Goal: Information Seeking & Learning: Learn about a topic

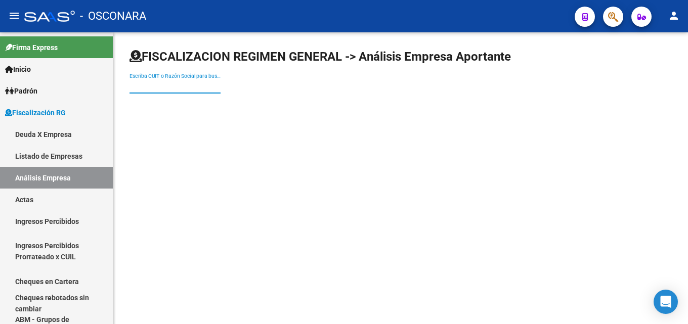
click at [131, 86] on input "Escriba CUIT o Razón Social para buscar" at bounding box center [174, 86] width 91 height 9
click at [150, 89] on input "Escriba CUIT o Razón Social para buscar" at bounding box center [174, 86] width 91 height 9
type input "E"
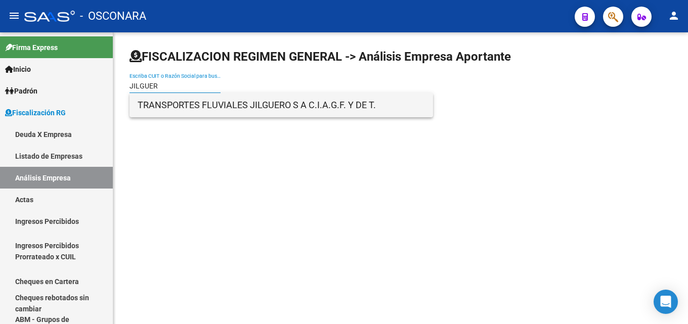
type input "JILGUER"
click at [178, 105] on span "TRANSPORTES FLUVIALES JILGUERO S A C.I.A.G.F. Y DE T." at bounding box center [281, 105] width 287 height 24
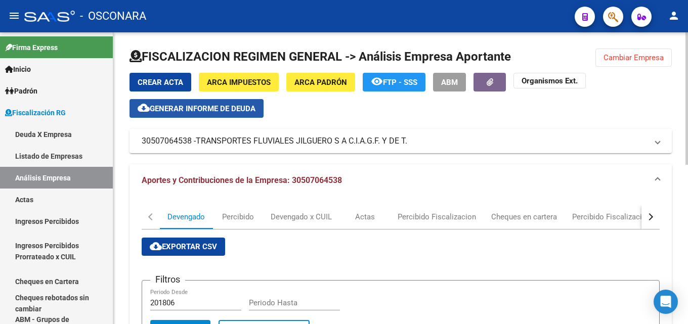
click at [158, 107] on span "Generar informe de deuda" at bounding box center [203, 108] width 106 height 9
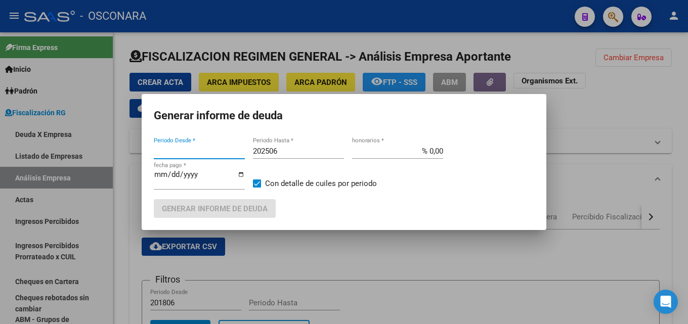
type input "212201"
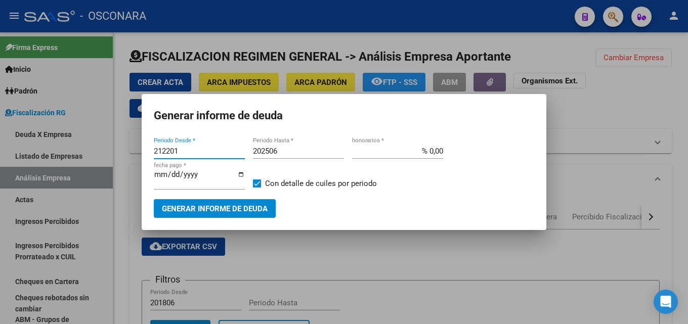
click at [310, 151] on input "202506" at bounding box center [298, 151] width 91 height 9
type input "202508"
drag, startPoint x: 186, startPoint y: 151, endPoint x: 116, endPoint y: 144, distance: 70.6
click at [116, 144] on div "Generar informe de deuda 212201 Periodo Desde * 202508 Periodo Hasta * % 0,00 h…" at bounding box center [344, 162] width 688 height 324
type input "201507"
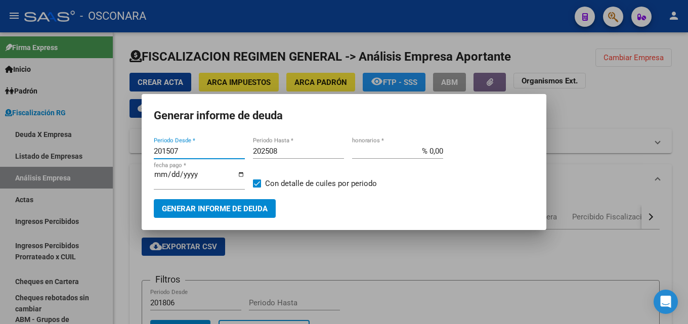
drag, startPoint x: 418, startPoint y: 153, endPoint x: 476, endPoint y: 146, distance: 58.1
click at [476, 146] on div "201507 Periodo Desde * 202508 Periodo Hasta * % 0,00 honorarios * [DATE] fecha …" at bounding box center [344, 172] width 380 height 56
type input "% 15,00"
click at [159, 172] on input "[DATE]" at bounding box center [199, 178] width 91 height 16
type input "[DATE]"
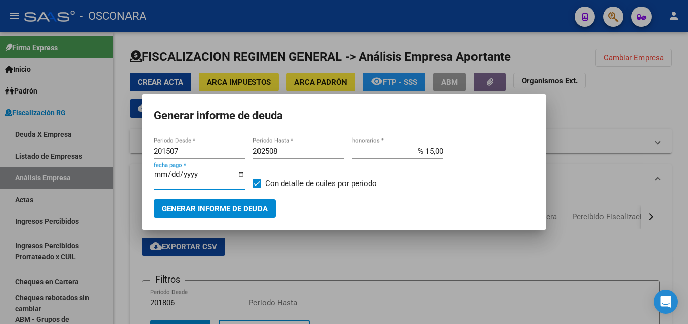
click at [211, 217] on button "Generar informe de deuda" at bounding box center [215, 208] width 122 height 19
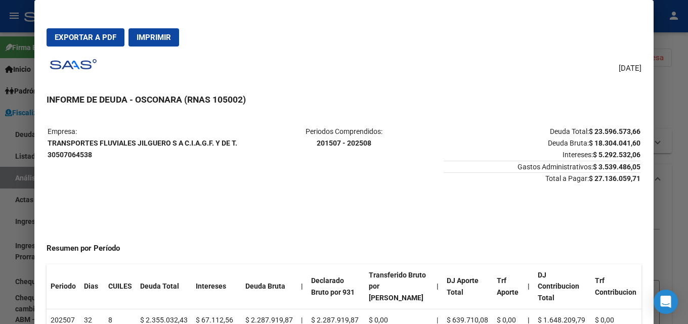
click at [87, 34] on span "Exportar a PDF" at bounding box center [86, 37] width 62 height 9
click at [687, 118] on div at bounding box center [344, 162] width 688 height 324
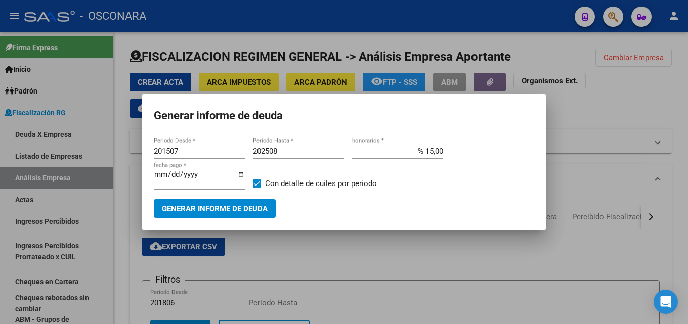
click at [662, 212] on div at bounding box center [344, 162] width 688 height 324
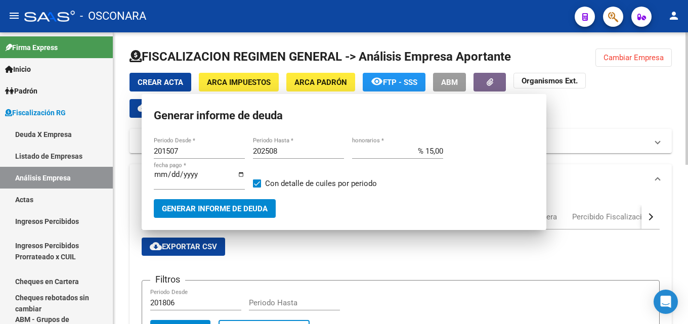
click at [348, 303] on div "Filtros 201806 Periodo Desde Periodo Hasta" at bounding box center [400, 304] width 501 height 31
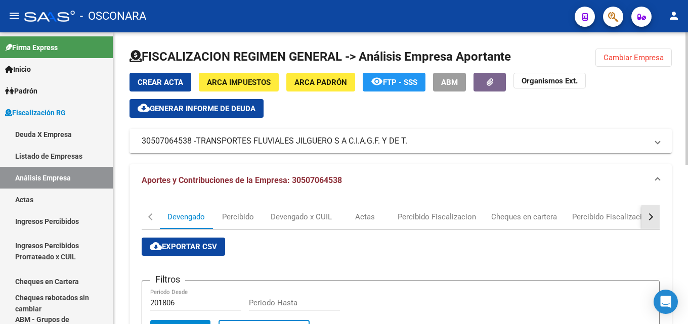
click at [650, 211] on button "button" at bounding box center [650, 217] width 18 height 24
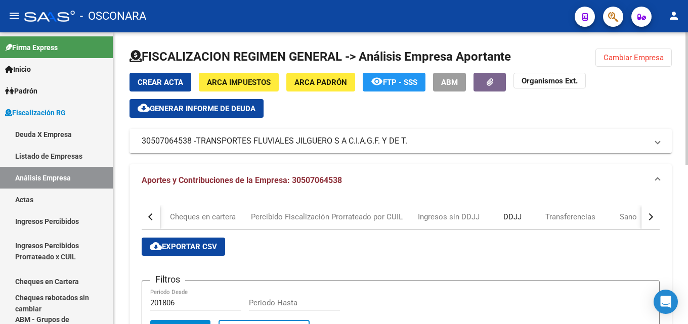
click at [511, 215] on div "DDJJ" at bounding box center [512, 216] width 18 height 11
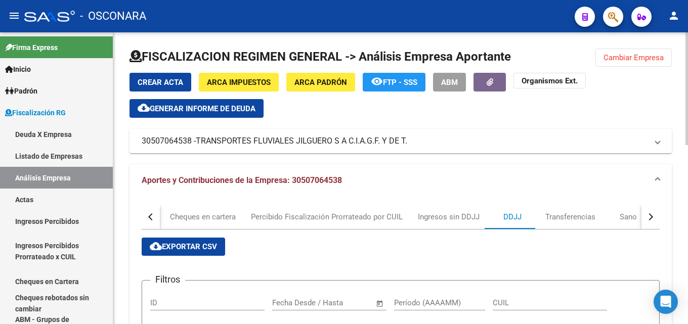
click at [183, 245] on span "cloud_download Exportar CSV" at bounding box center [183, 246] width 67 height 9
click at [615, 61] on span "Cambiar Empresa" at bounding box center [633, 57] width 60 height 9
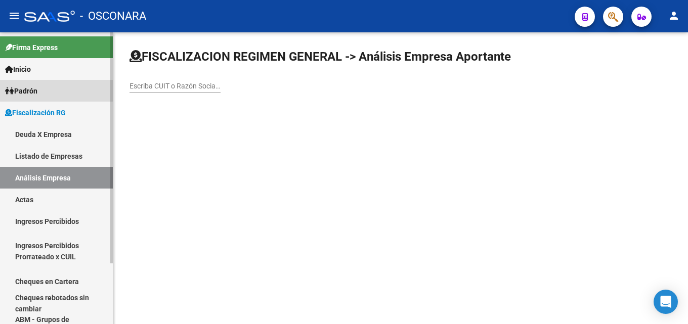
click at [37, 86] on span "Padrón" at bounding box center [21, 90] width 32 height 11
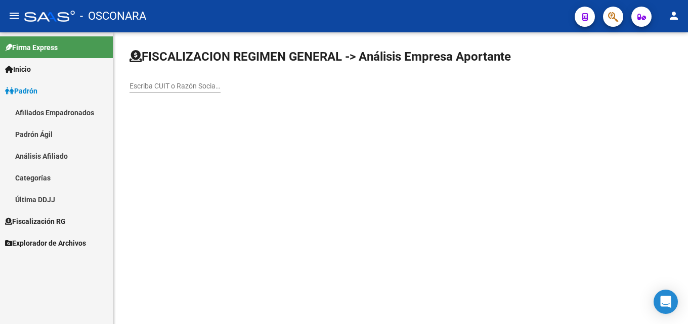
click at [40, 157] on link "Análisis Afiliado" at bounding box center [56, 156] width 113 height 22
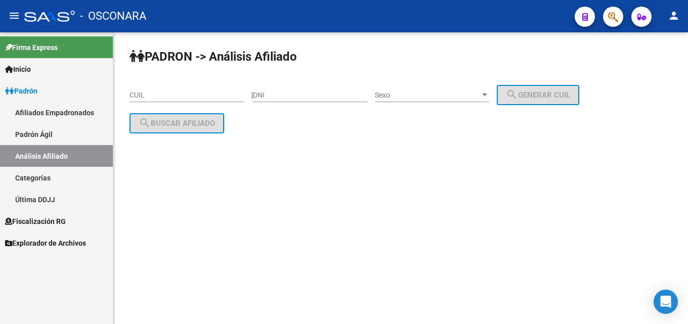
click at [185, 93] on input "CUIL" at bounding box center [186, 95] width 114 height 9
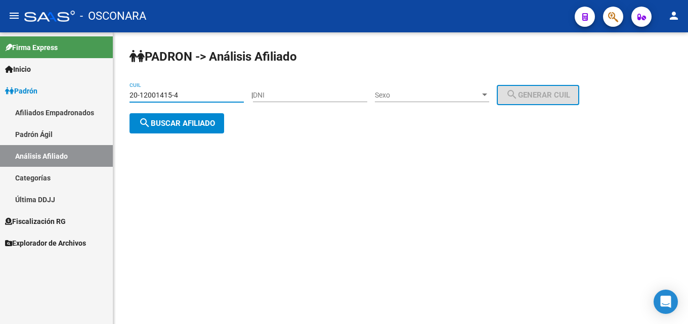
type input "20-12001415-4"
click at [447, 102] on div "Sexo Sexo" at bounding box center [432, 92] width 114 height 20
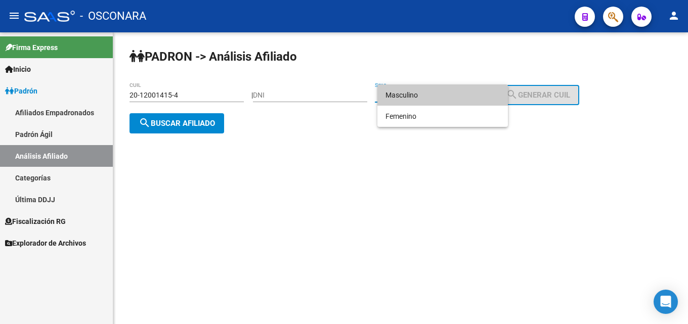
click at [440, 94] on span "Masculino" at bounding box center [442, 94] width 114 height 21
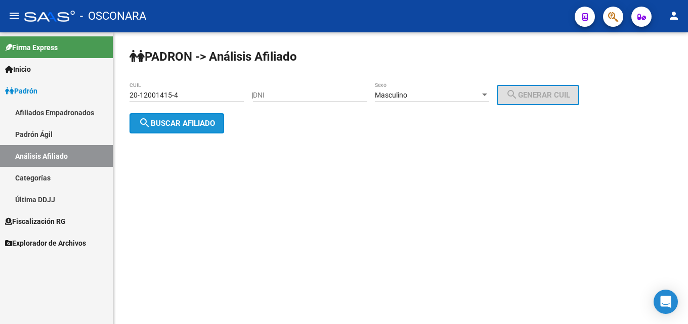
click at [191, 126] on span "search Buscar afiliado" at bounding box center [177, 123] width 76 height 9
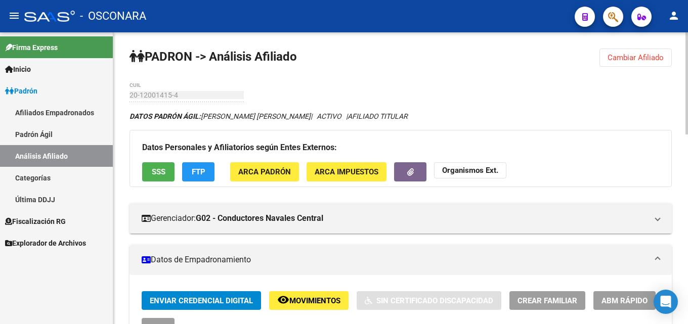
click at [153, 169] on span "SSS" at bounding box center [159, 172] width 14 height 9
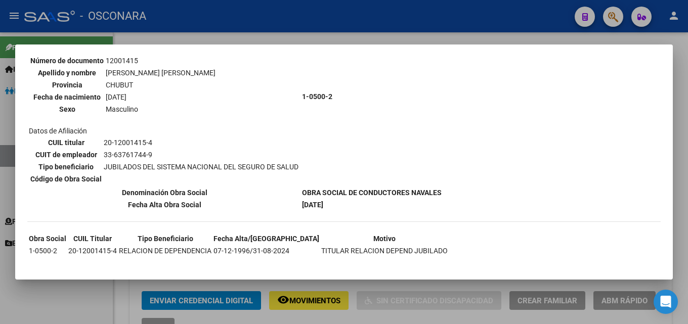
scroll to position [112, 0]
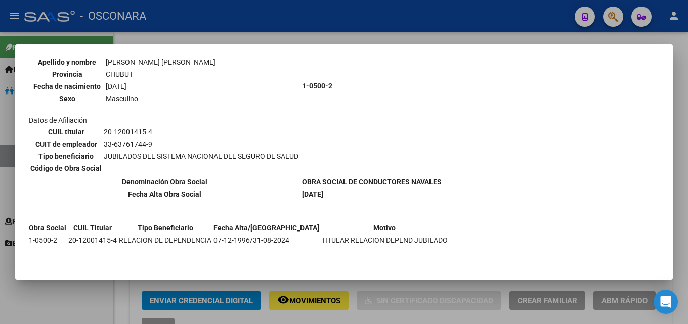
drag, startPoint x: 412, startPoint y: 240, endPoint x: 299, endPoint y: 240, distance: 112.2
click at [321, 240] on td "TITULAR RELACION DEPEND JUBILADO" at bounding box center [384, 240] width 127 height 11
click at [364, 32] on div at bounding box center [344, 162] width 688 height 324
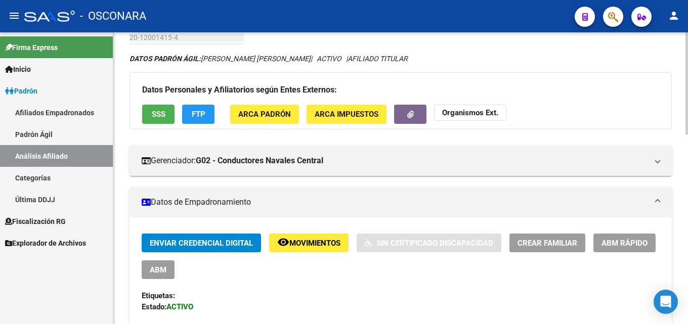
scroll to position [34, 0]
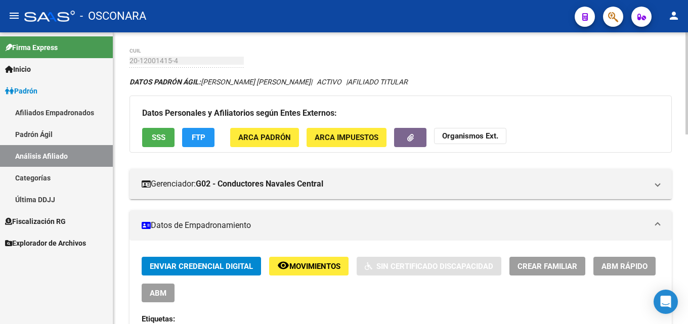
click at [234, 223] on mat-panel-title "Datos de Empadronamiento" at bounding box center [395, 225] width 506 height 11
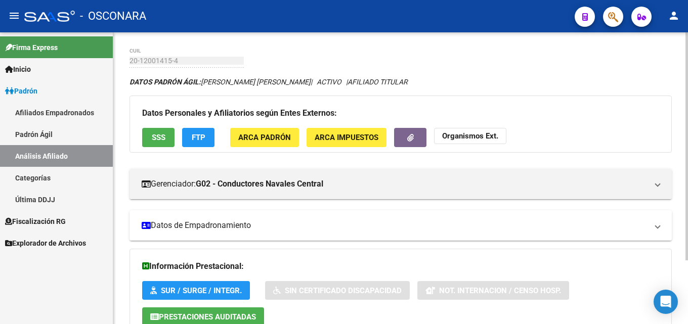
click at [234, 223] on mat-panel-title "Datos de Empadronamiento" at bounding box center [395, 225] width 506 height 11
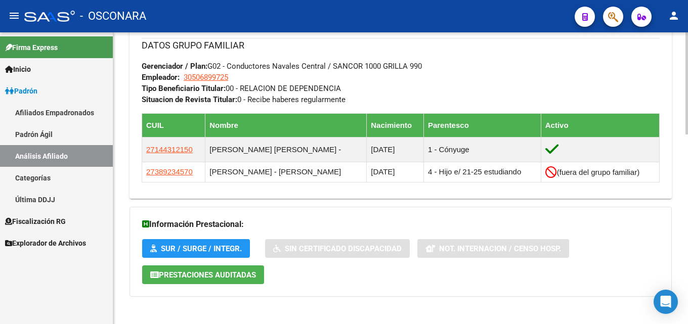
scroll to position [540, 0]
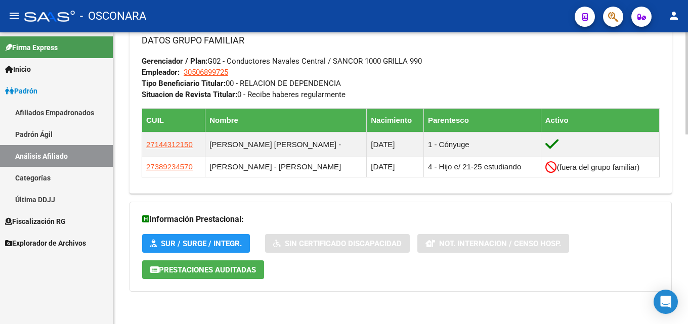
drag, startPoint x: 337, startPoint y: 84, endPoint x: 256, endPoint y: 76, distance: 81.3
click at [256, 76] on div "DATOS GRUPO FAMILIAR Gerenciador / Plan: G02 - Conductores Navales Central / SA…" at bounding box center [401, 66] width 518 height 67
click at [269, 89] on div "DATOS GRUPO FAMILIAR Gerenciador / Plan: G02 - Conductores Navales Central / SA…" at bounding box center [401, 66] width 518 height 67
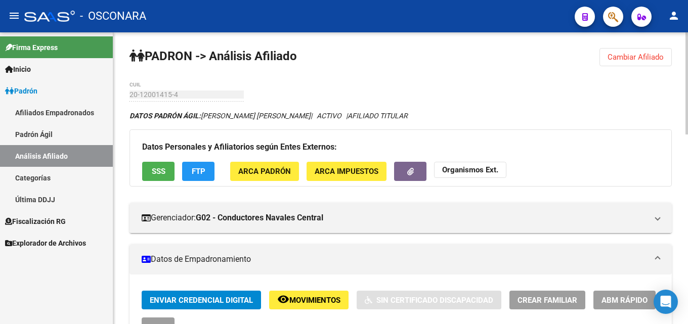
scroll to position [0, 0]
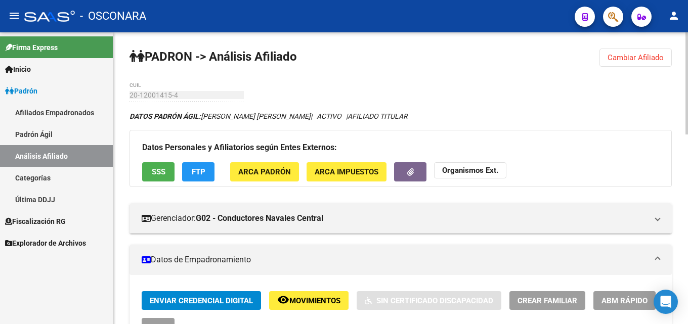
click at [152, 170] on span "SSS" at bounding box center [159, 172] width 14 height 9
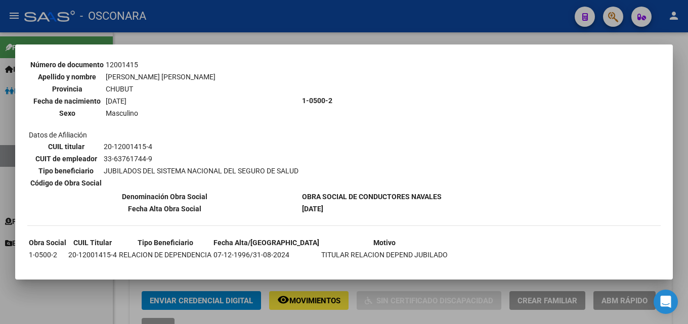
scroll to position [112, 0]
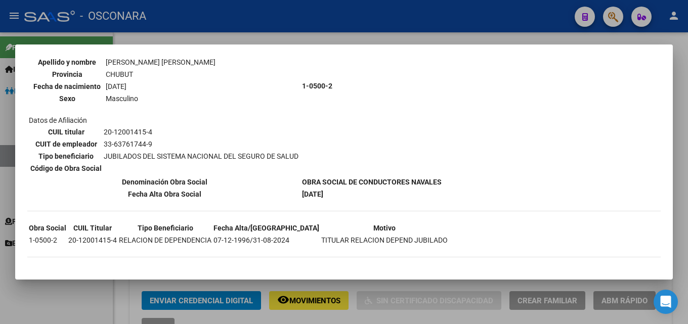
drag, startPoint x: 251, startPoint y: 239, endPoint x: 295, endPoint y: 237, distance: 43.5
click at [295, 237] on tr "1-0500-2 20-12001415-4 RELACION DE DEPENDENCIA 07-12-1996/31-08-2024 TITULAR RE…" at bounding box center [238, 240] width 420 height 11
click at [321, 237] on td "TITULAR RELACION DEPEND JUBILADO" at bounding box center [384, 240] width 127 height 11
drag, startPoint x: 320, startPoint y: 236, endPoint x: 412, endPoint y: 238, distance: 92.0
click at [412, 238] on td "TITULAR RELACION DEPEND JUBILADO" at bounding box center [384, 240] width 127 height 11
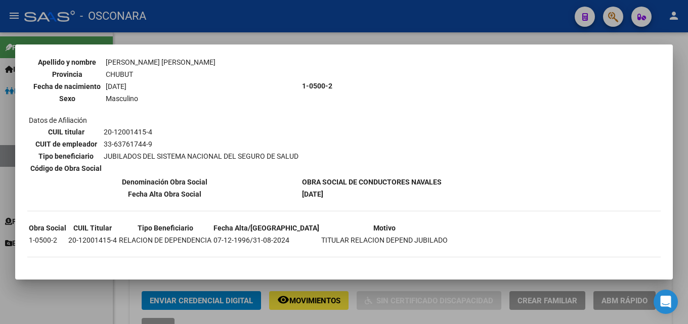
drag, startPoint x: 305, startPoint y: 194, endPoint x: 344, endPoint y: 193, distance: 38.9
click at [344, 193] on td "[DATE]" at bounding box center [371, 194] width 141 height 11
drag, startPoint x: 316, startPoint y: 182, endPoint x: 363, endPoint y: 185, distance: 47.6
click at [363, 185] on b "OBRA SOCIAL DE CONDUCTORES NAVALES" at bounding box center [372, 182] width 140 height 8
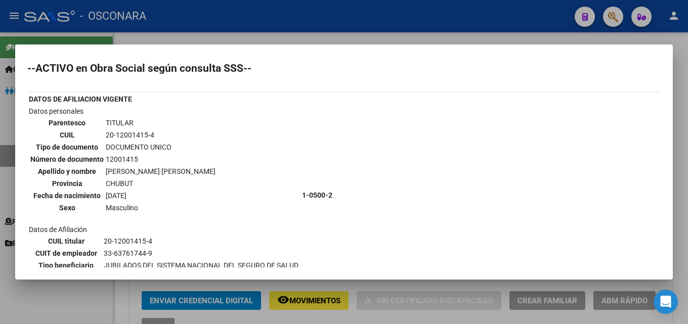
scroll to position [0, 0]
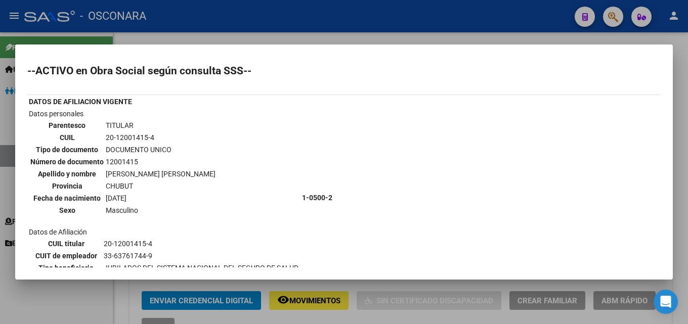
click at [390, 34] on div at bounding box center [344, 162] width 688 height 324
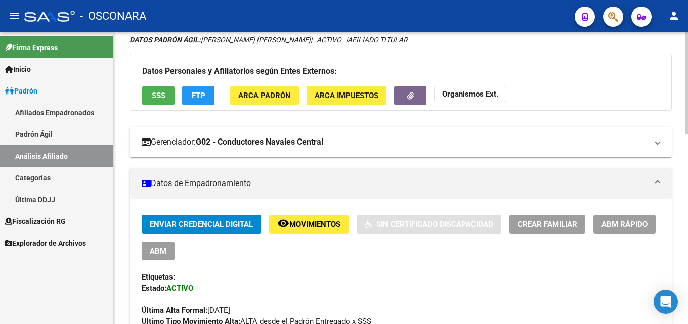
scroll to position [152, 0]
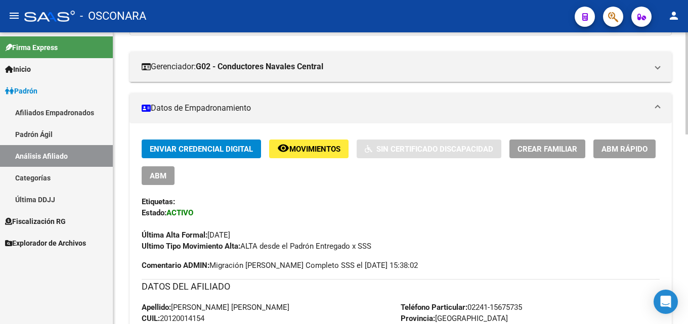
click at [277, 150] on mat-icon "remove_red_eye" at bounding box center [283, 148] width 12 height 12
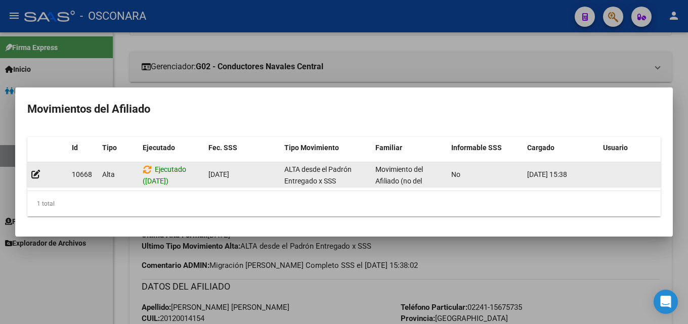
scroll to position [2, 0]
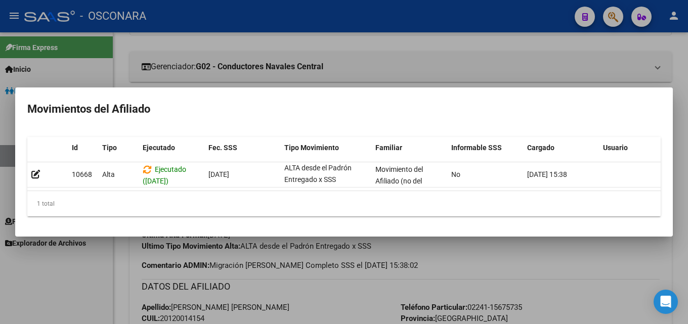
drag, startPoint x: 595, startPoint y: 187, endPoint x: 647, endPoint y: 186, distance: 51.6
click at [647, 186] on datatable-body "[GEOGRAPHIC_DATA] ([DATE]) [DATE] ALTA desde el [PERSON_NAME] Entregado x SSS M…" at bounding box center [343, 176] width 633 height 29
drag, startPoint x: 460, startPoint y: 54, endPoint x: 459, endPoint y: 63, distance: 9.7
click at [460, 54] on div at bounding box center [344, 162] width 688 height 324
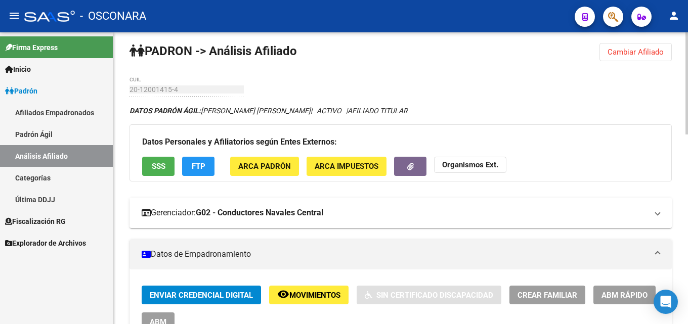
scroll to position [0, 0]
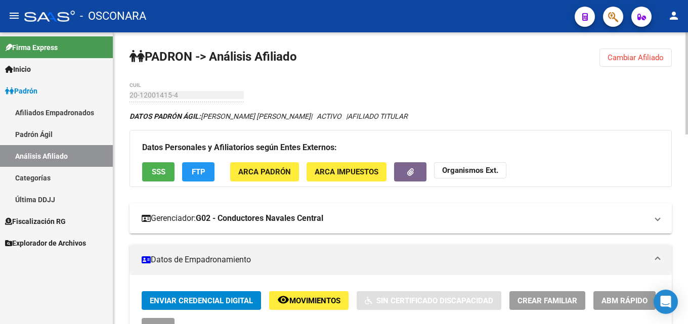
click at [444, 220] on mat-panel-title "Gerenciador: G02 - Conductores Navales Central" at bounding box center [395, 218] width 506 height 11
